Goal: Information Seeking & Learning: Learn about a topic

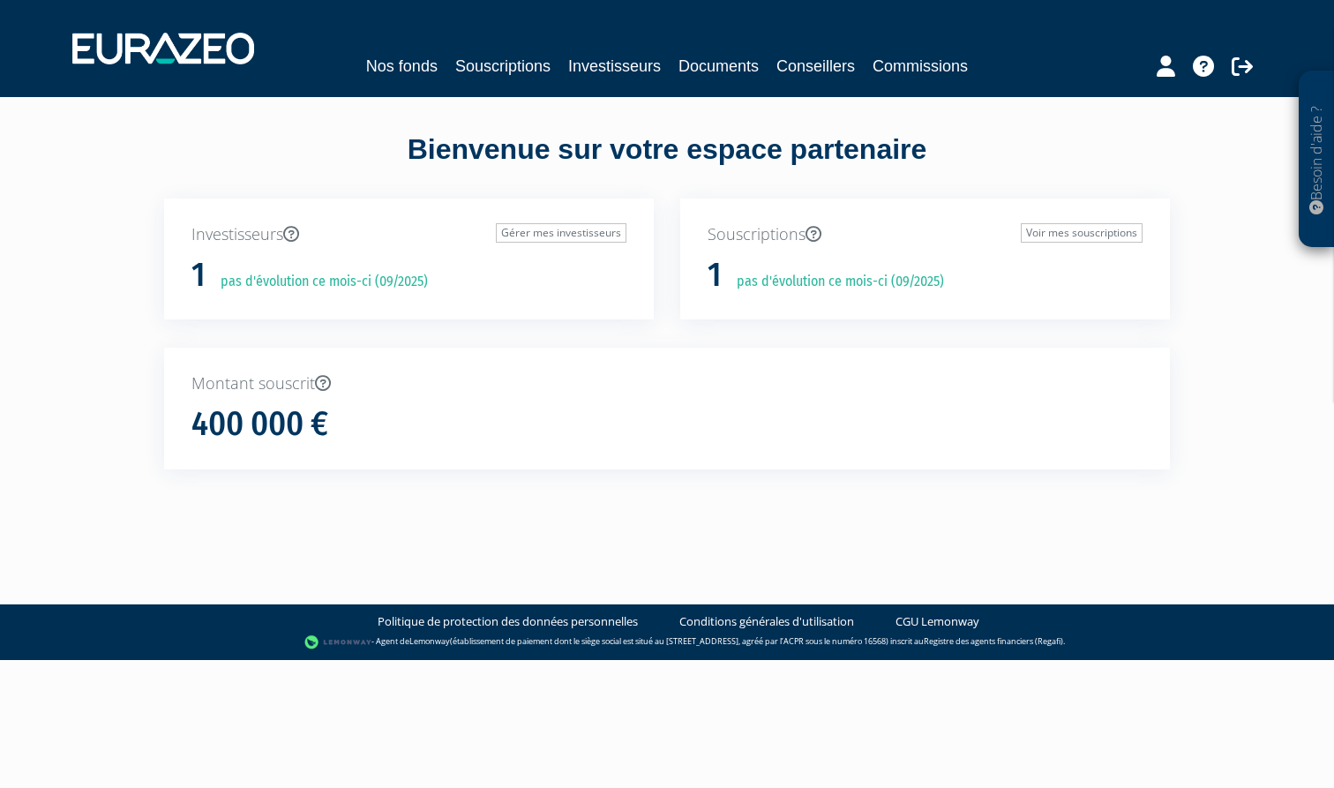
click at [506, 67] on link "Souscriptions" at bounding box center [502, 66] width 95 height 25
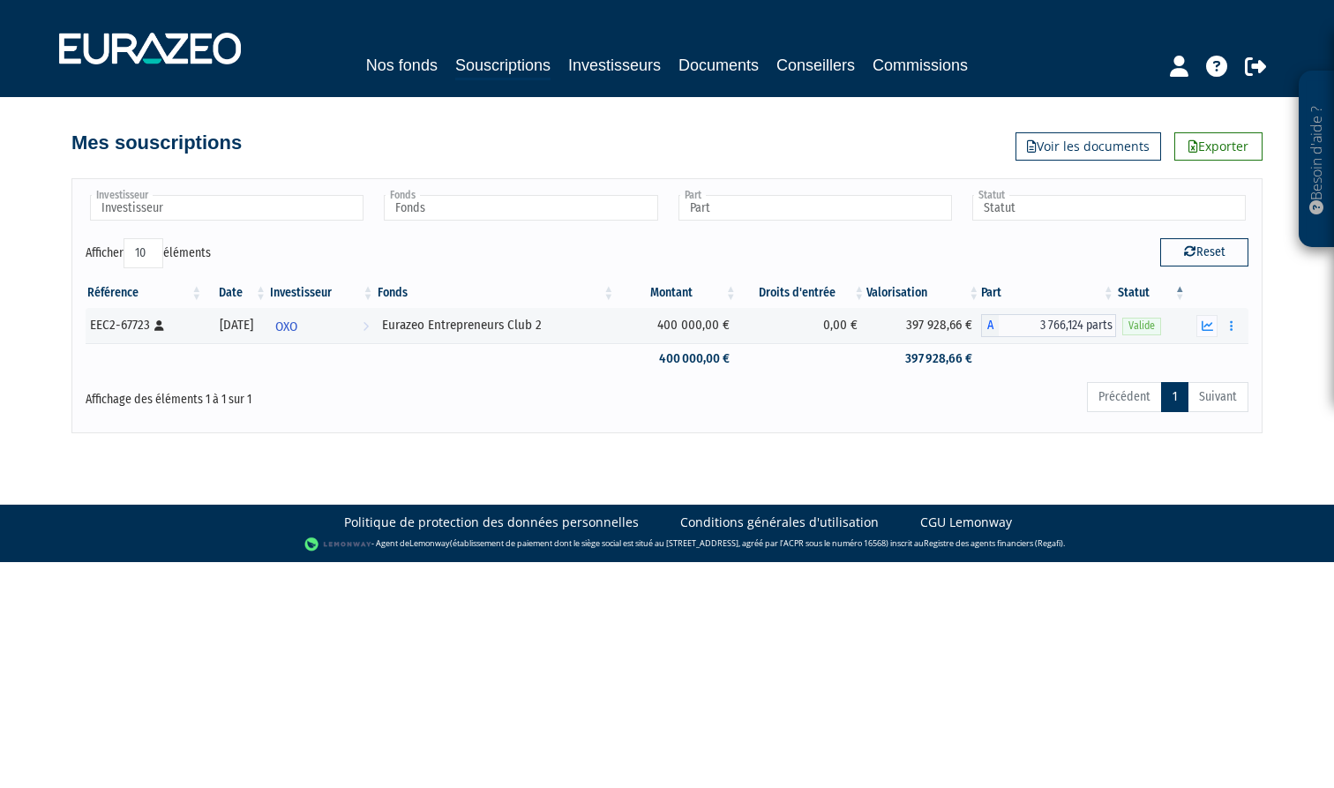
drag, startPoint x: 0, startPoint y: 0, endPoint x: 396, endPoint y: 69, distance: 402.1
click at [396, 69] on link "Nos fonds" at bounding box center [401, 65] width 71 height 25
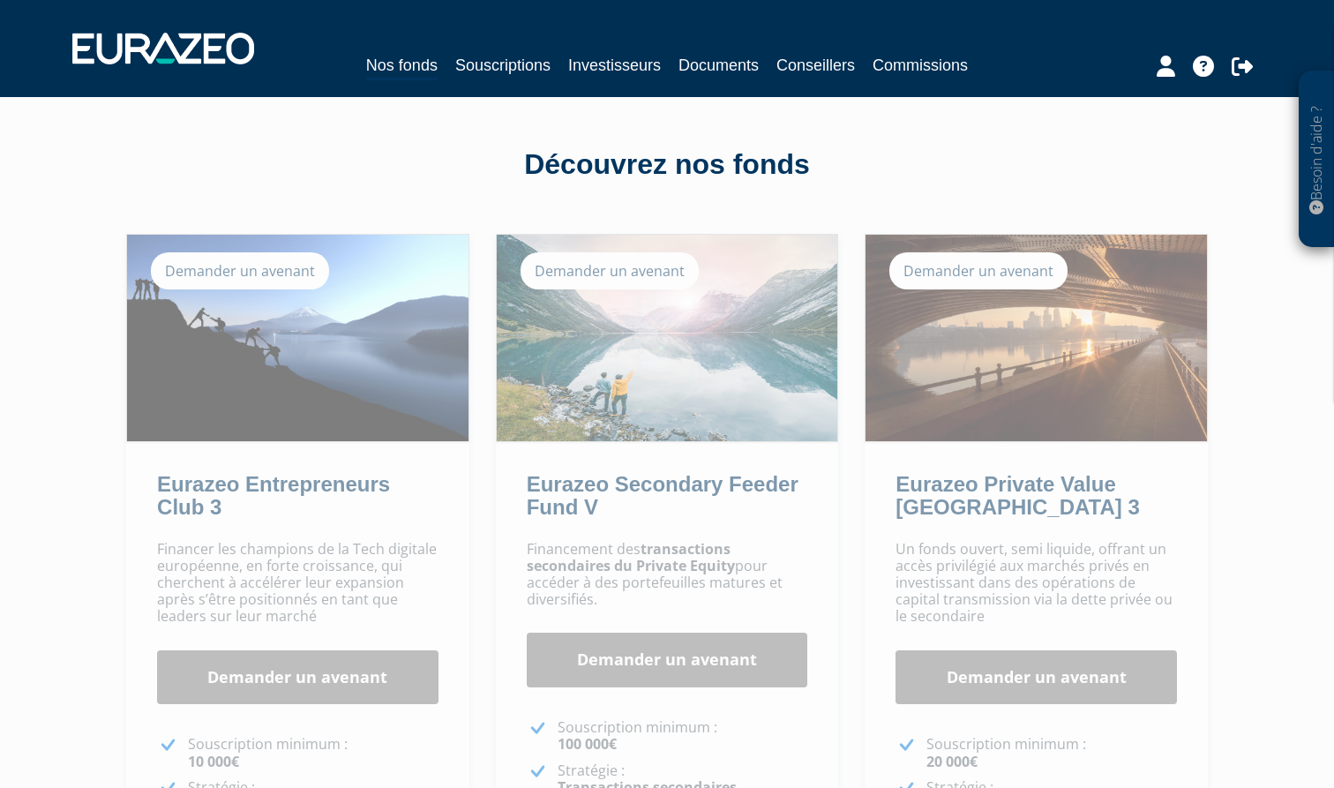
click at [490, 63] on link "Souscriptions" at bounding box center [502, 65] width 95 height 25
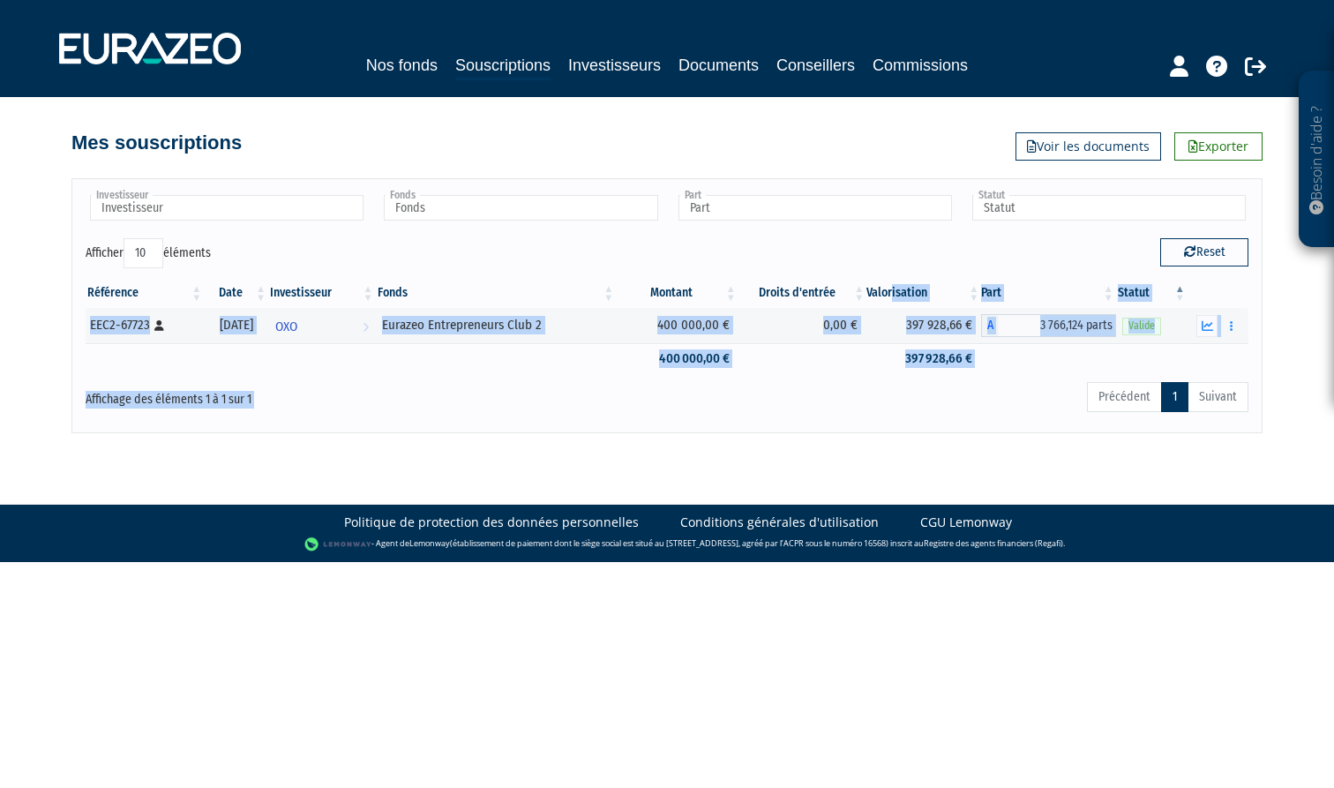
drag, startPoint x: 1002, startPoint y: 393, endPoint x: 903, endPoint y: 287, distance: 144.8
click at [903, 286] on div "Investisseur OXO Investisseur Fonds Eurazeo Entrepreneurs Club 2 Fonds Part A -…" at bounding box center [667, 305] width 1163 height 226
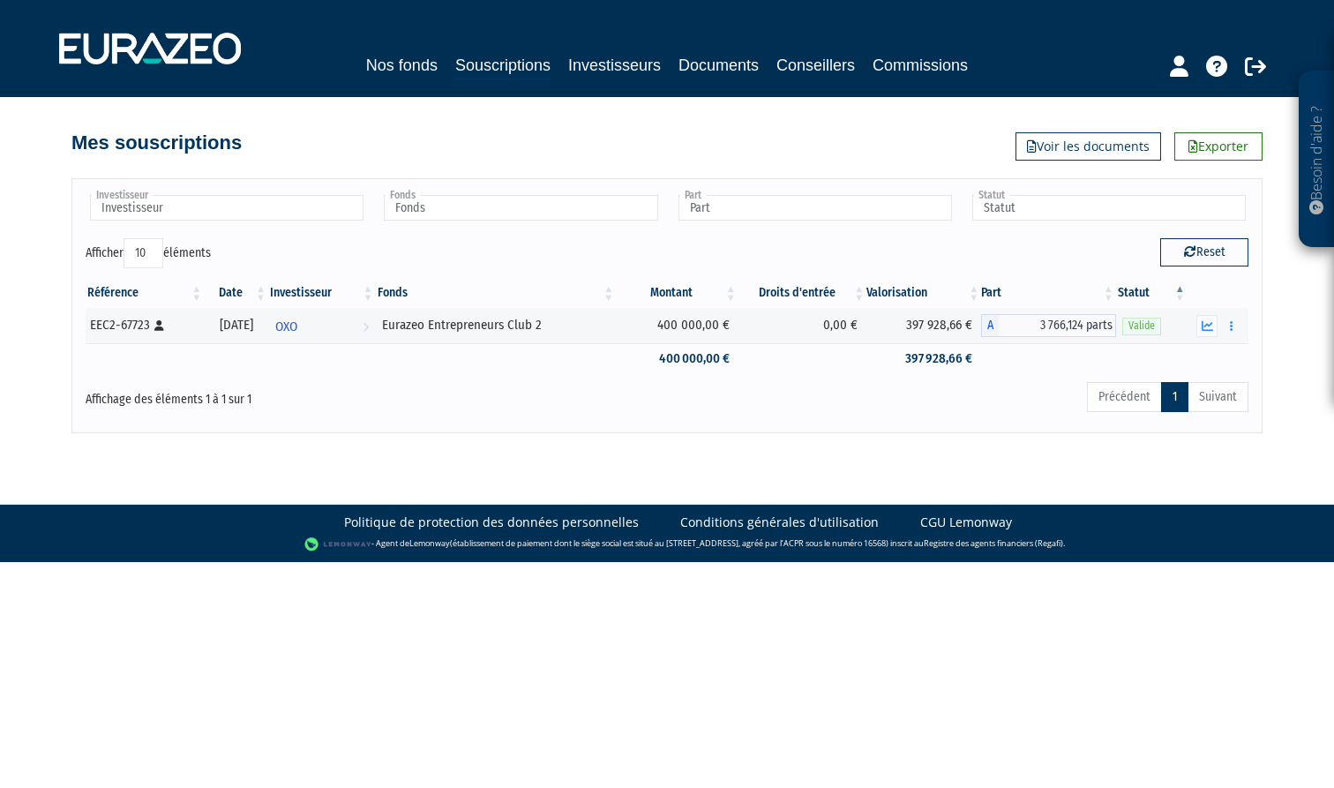
click at [849, 407] on div "Précédent 1 Suivant" at bounding box center [915, 399] width 667 height 39
